Goal: Information Seeking & Learning: Learn about a topic

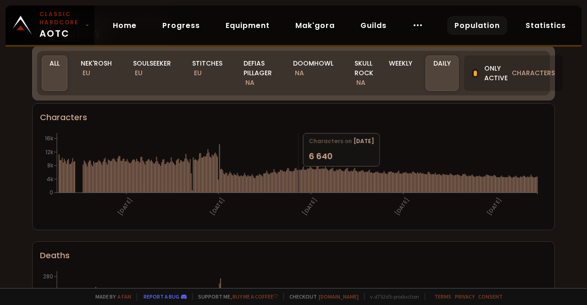
scroll to position [46, 0]
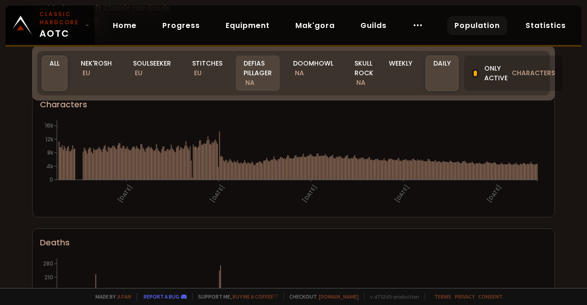
click at [257, 71] on div "Defias Pillager NA" at bounding box center [258, 72] width 44 height 35
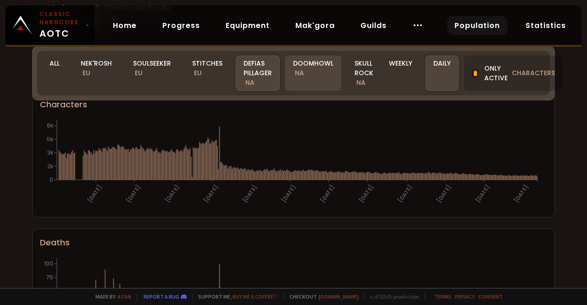
click at [306, 72] on div "Doomhowl NA" at bounding box center [313, 72] width 56 height 35
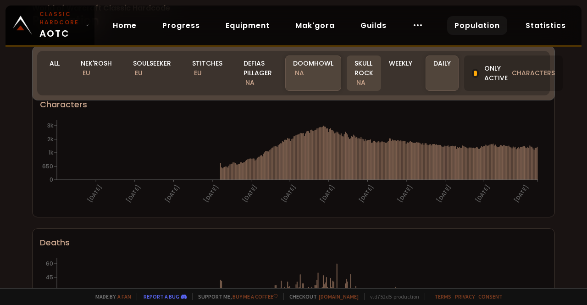
click at [362, 83] on div "Skull Rock NA" at bounding box center [364, 72] width 34 height 35
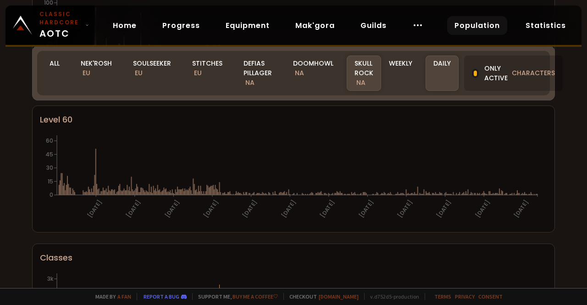
scroll to position [119, 0]
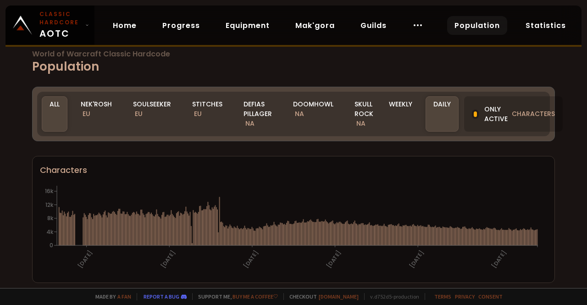
drag, startPoint x: 312, startPoint y: 114, endPoint x: 235, endPoint y: 0, distance: 137.3
click at [312, 114] on div "Doomhowl NA" at bounding box center [313, 113] width 56 height 35
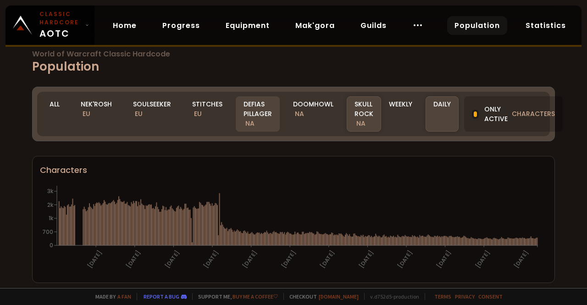
click at [261, 116] on div "Defias Pillager NA" at bounding box center [258, 113] width 44 height 35
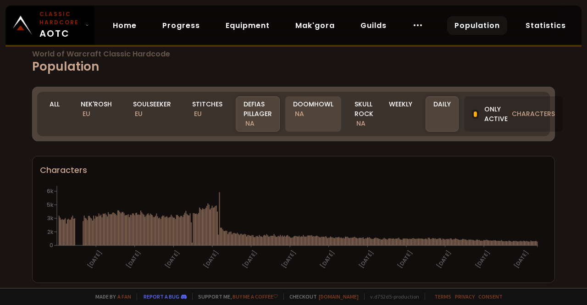
click at [313, 121] on div "Doomhowl NA" at bounding box center [313, 113] width 56 height 35
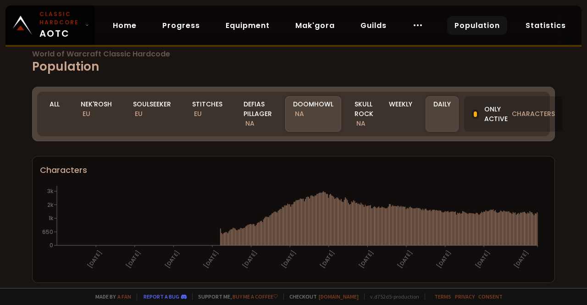
drag, startPoint x: 363, startPoint y: 115, endPoint x: 346, endPoint y: 0, distance: 115.8
click at [363, 115] on div "Skull Rock NA" at bounding box center [364, 113] width 34 height 35
